Goal: Navigation & Orientation: Find specific page/section

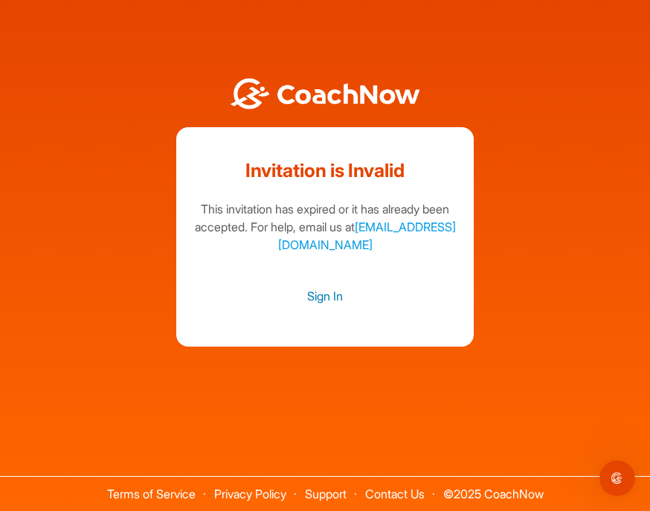
click at [325, 306] on link "Sign In" at bounding box center [325, 296] width 268 height 19
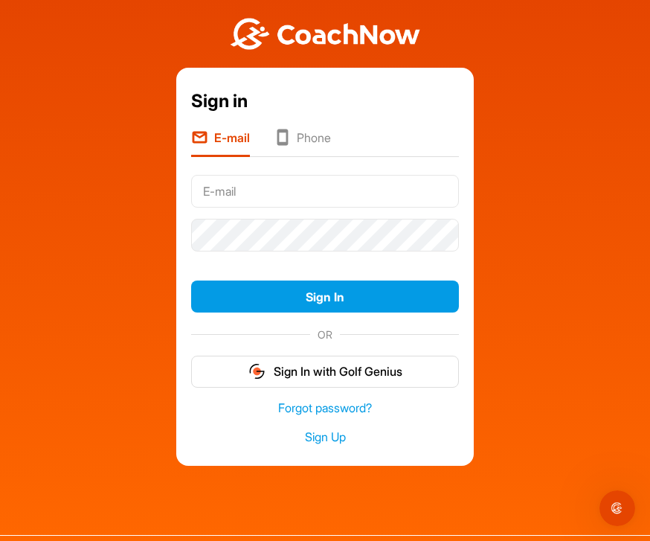
click at [316, 152] on li "Phone" at bounding box center [302, 143] width 57 height 28
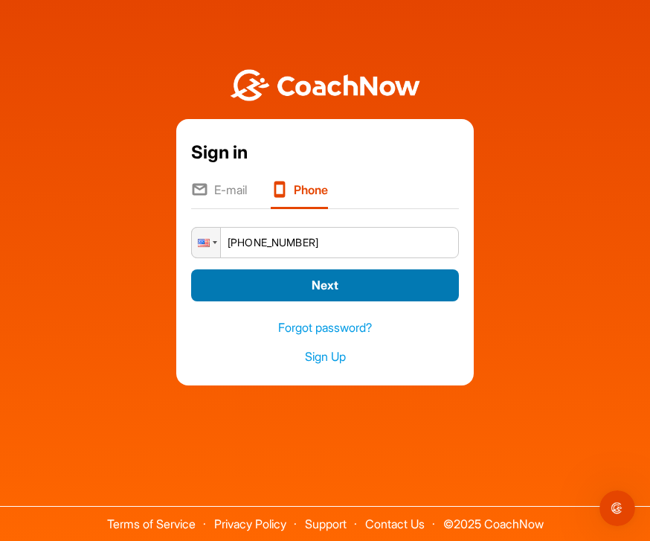
type input "[PHONE_NUMBER]"
click at [340, 301] on button "Next" at bounding box center [325, 285] width 268 height 32
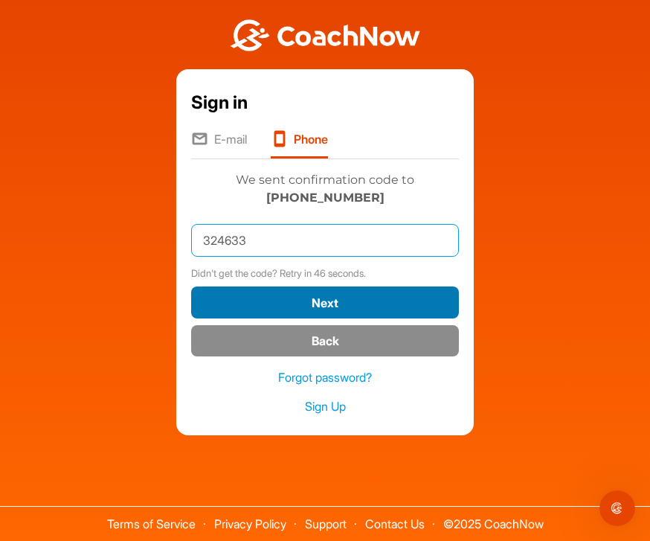
type input "324633"
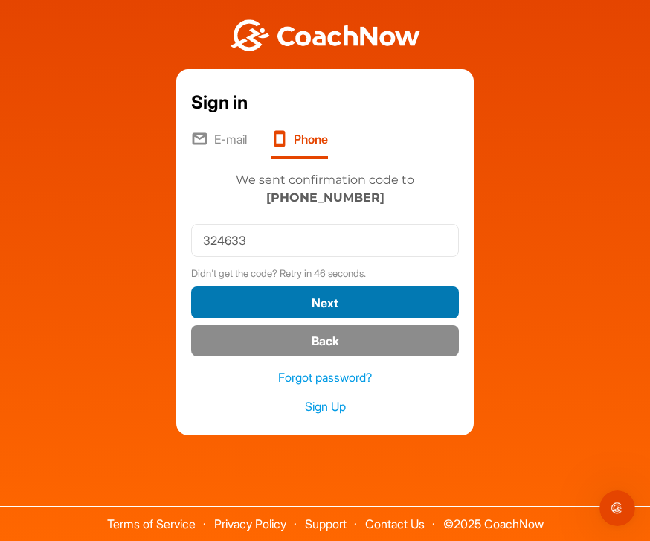
click at [344, 319] on button "Next" at bounding box center [325, 303] width 268 height 32
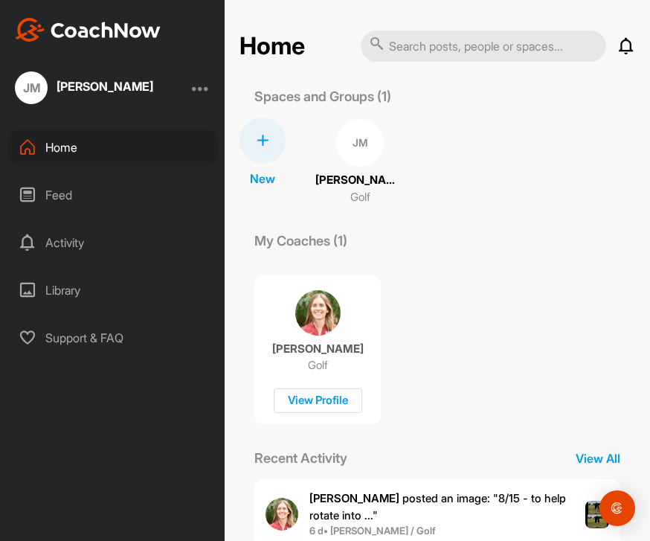
click at [344, 154] on div "JM" at bounding box center [360, 143] width 48 height 48
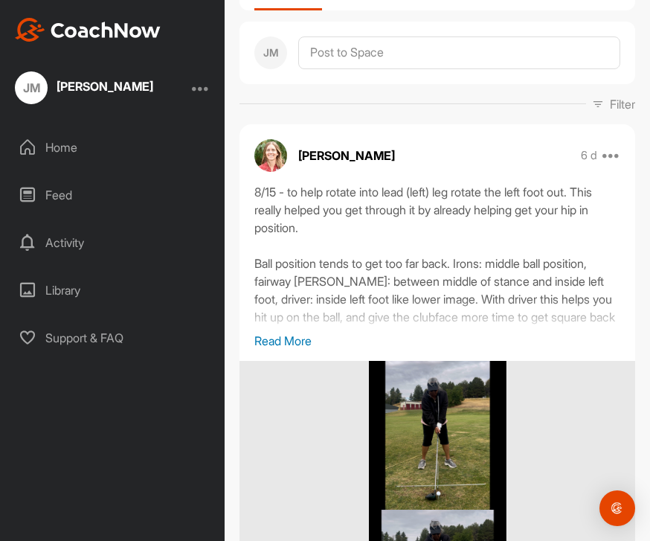
scroll to position [143, 0]
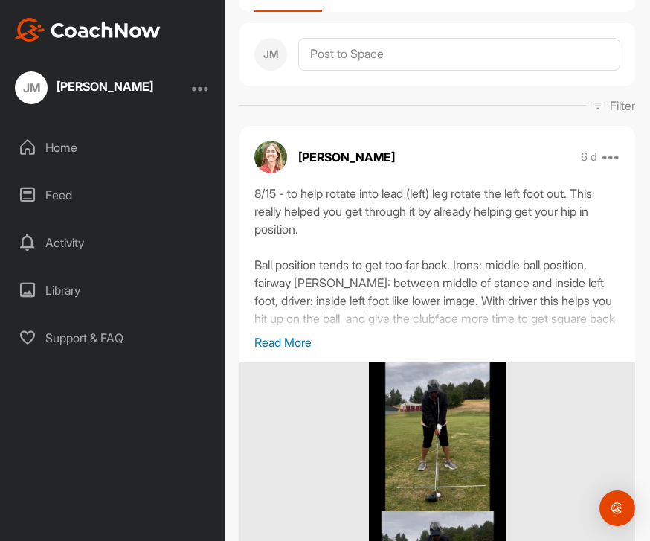
click at [286, 343] on p "Read More" at bounding box center [438, 342] width 366 height 18
